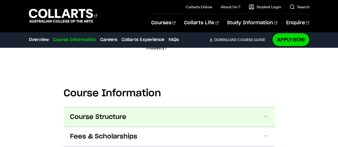
scroll to position [614, 0]
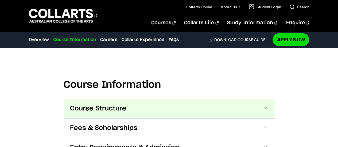
click at [260, 101] on button "Course Structure" at bounding box center [169, 108] width 211 height 19
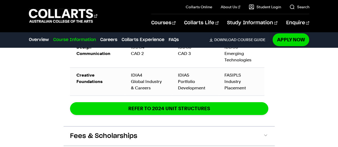
scroll to position [978, 0]
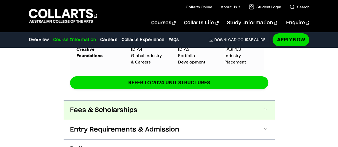
click at [122, 106] on span "Fees & Scholarships" at bounding box center [103, 110] width 67 height 9
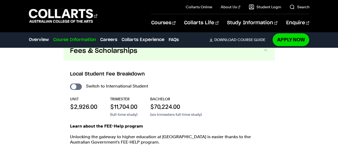
scroll to position [1048, 0]
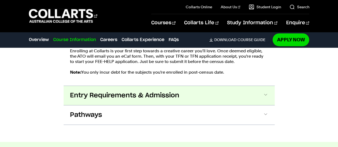
click at [107, 91] on span "Entry Requirements & Admission" at bounding box center [124, 95] width 109 height 9
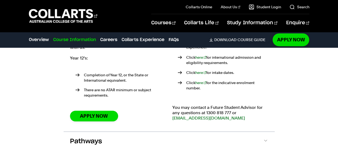
scroll to position [1290, 0]
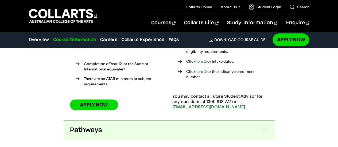
click at [148, 121] on button "Pathways" at bounding box center [169, 130] width 211 height 19
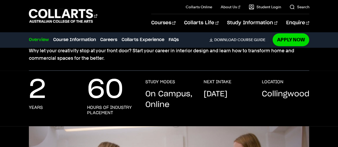
scroll to position [0, 0]
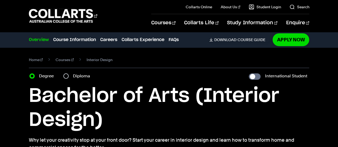
click at [184, 106] on h1 "Bachelor of Arts (Interior Design)" at bounding box center [169, 108] width 280 height 48
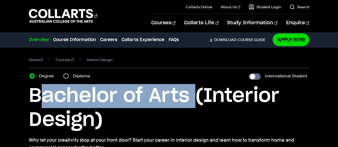
drag, startPoint x: 195, startPoint y: 96, endPoint x: 35, endPoint y: 105, distance: 160.2
click at [35, 106] on h1 "Bachelor of Arts (Interior Design)" at bounding box center [169, 108] width 280 height 48
click at [57, 98] on h1 "Bachelor of Arts (Interior Design)" at bounding box center [169, 108] width 280 height 48
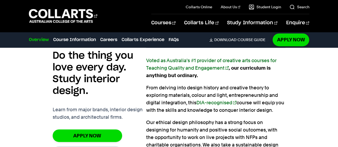
scroll to position [400, 0]
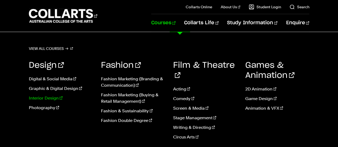
click at [42, 101] on link "Interior Design" at bounding box center [61, 98] width 64 height 6
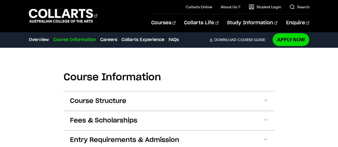
scroll to position [641, 0]
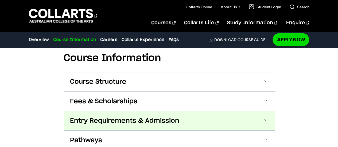
click at [126, 118] on button "Entry Requirements & Admission" at bounding box center [169, 120] width 211 height 19
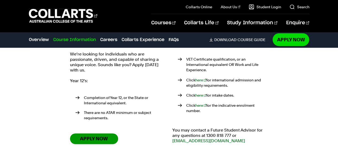
scroll to position [776, 0]
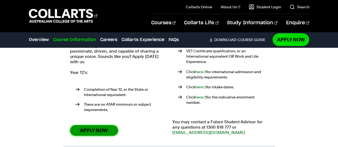
click at [96, 125] on link "Apply Now" at bounding box center [94, 130] width 48 height 10
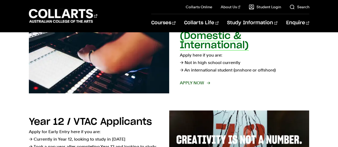
scroll to position [53, 0]
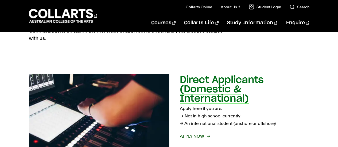
click at [193, 136] on span "Apply now" at bounding box center [195, 136] width 30 height 7
